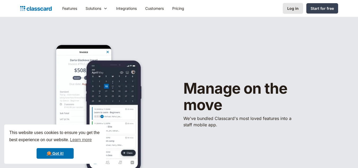
click at [298, 9] on div "Log in" at bounding box center [293, 9] width 11 height 6
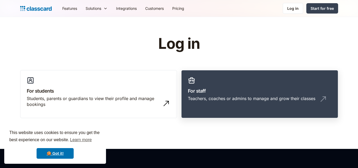
click at [218, 88] on h3 "For staff" at bounding box center [260, 90] width 144 height 7
